Goal: Use online tool/utility: Utilize a website feature to perform a specific function

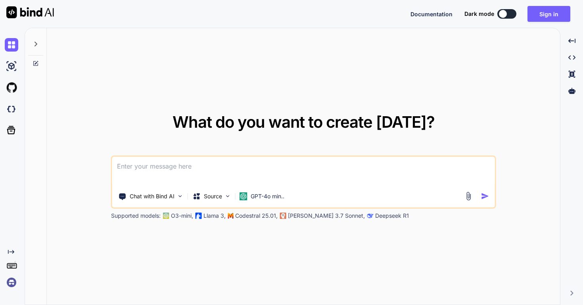
paste textarea
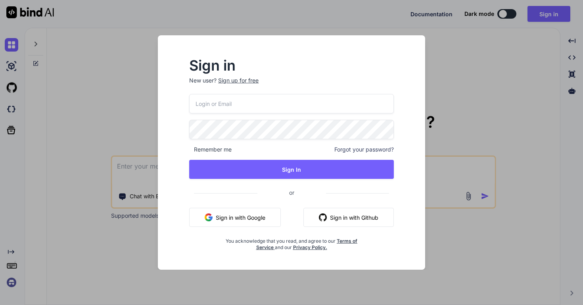
click at [261, 213] on button "Sign in with Google" at bounding box center [235, 217] width 92 height 19
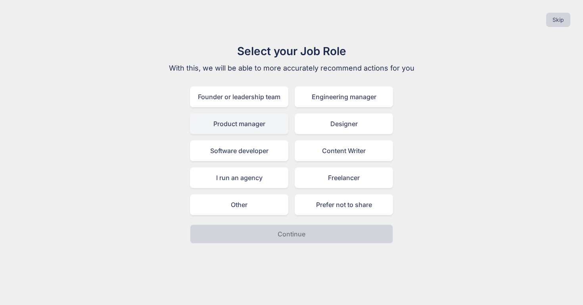
click at [243, 127] on div "Product manager" at bounding box center [239, 123] width 98 height 21
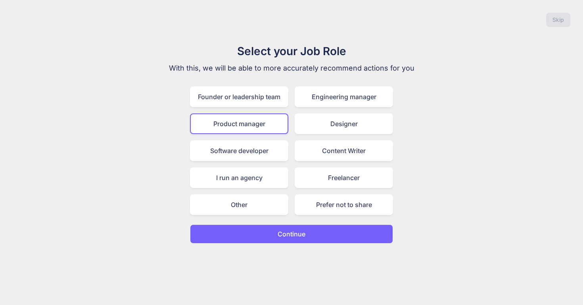
click at [293, 232] on p "Continue" at bounding box center [292, 234] width 28 height 10
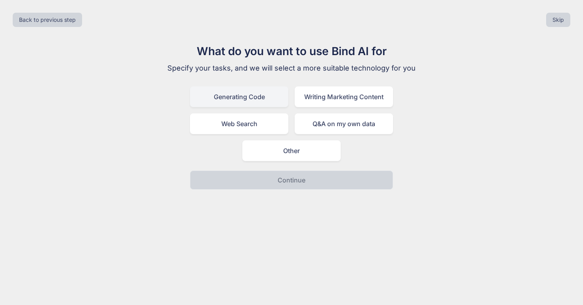
click at [237, 97] on div "Generating Code" at bounding box center [239, 96] width 98 height 21
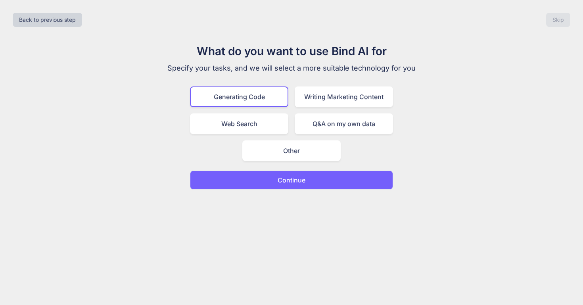
click at [307, 185] on button "Continue" at bounding box center [291, 180] width 203 height 19
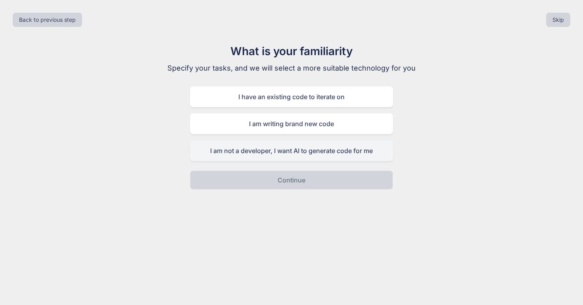
click at [290, 150] on div "I am not a developer, I want AI to generate code for me" at bounding box center [291, 150] width 203 height 21
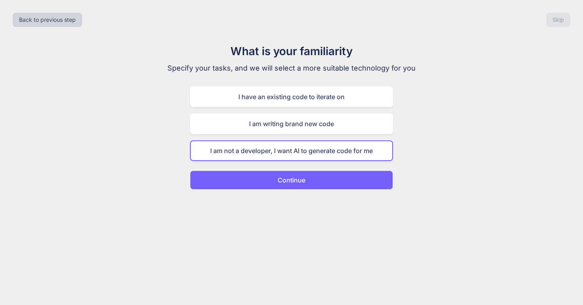
click at [300, 178] on p "Continue" at bounding box center [292, 180] width 28 height 10
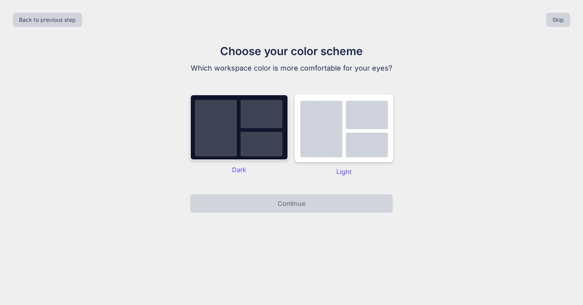
click at [243, 155] on img at bounding box center [239, 127] width 98 height 66
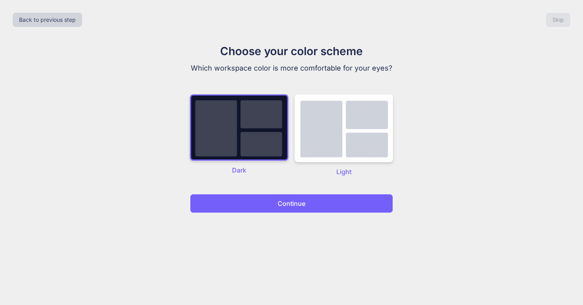
click at [268, 208] on button "Continue" at bounding box center [291, 203] width 203 height 19
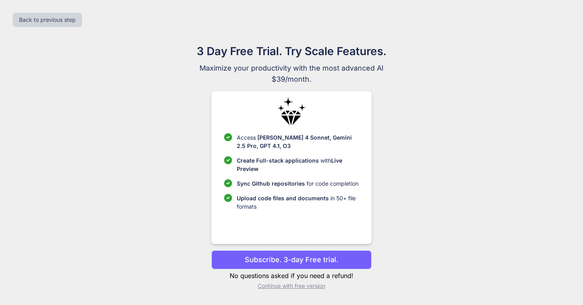
click at [303, 286] on p "Continue with free version" at bounding box center [291, 286] width 160 height 8
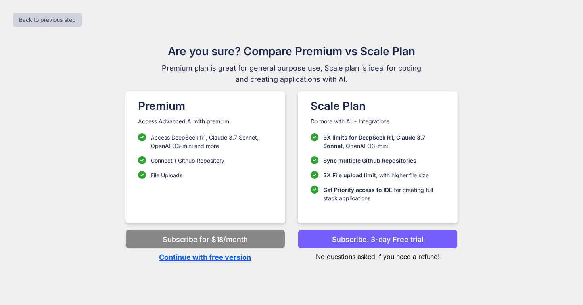
click at [234, 257] on p "Continue with free version" at bounding box center [205, 257] width 160 height 11
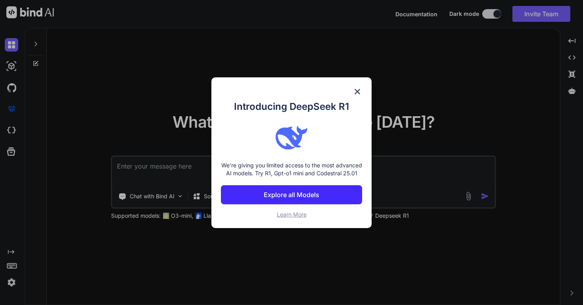
click at [360, 87] on img at bounding box center [358, 92] width 10 height 10
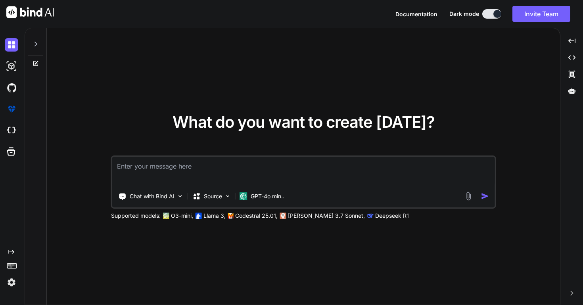
click at [184, 171] on textarea at bounding box center [303, 171] width 383 height 29
click at [261, 197] on p "GPT-4o min.." at bounding box center [268, 196] width 34 height 8
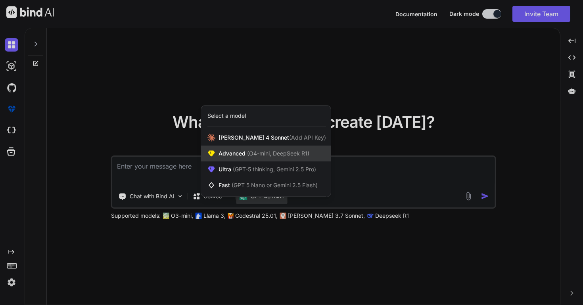
click at [258, 151] on span "(O4-mini, DeepSeek R1)" at bounding box center [277, 153] width 64 height 7
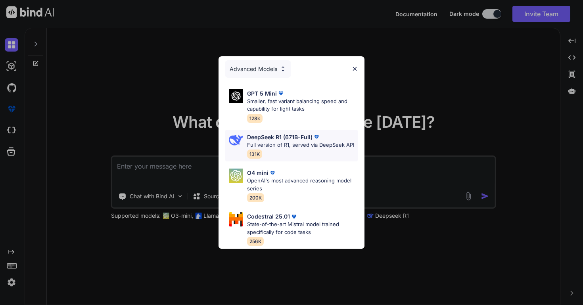
click at [284, 139] on p "DeepSeek R1 (671B-Full)" at bounding box center [279, 137] width 65 height 8
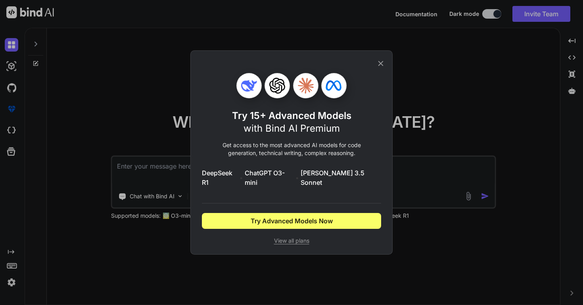
click at [380, 67] on icon at bounding box center [380, 63] width 9 height 9
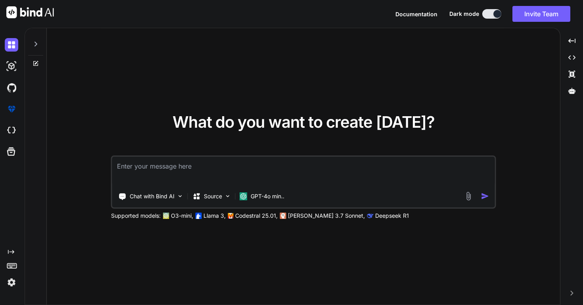
click at [177, 174] on textarea at bounding box center [303, 171] width 383 height 29
paste textarea "LO Ipsumd Sitametc — “Adipisc Elitsed Doeiusm” Temp Incid u labor, etdolo mag/a…"
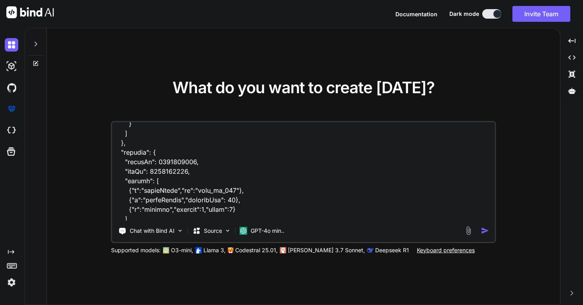
scroll to position [1296, 0]
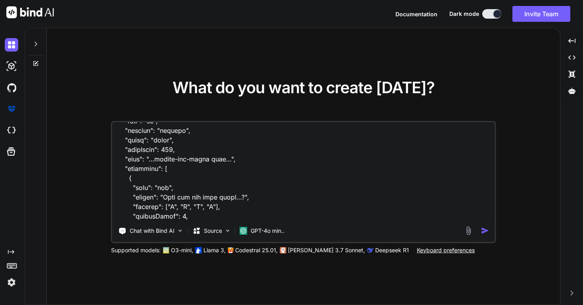
type textarea "LO Ipsumd Sitametc — “Adipisc Elitsed Doeiusm” Temp Incid u labor, etdolo mag/a…"
click at [483, 232] on img "button" at bounding box center [485, 230] width 8 height 8
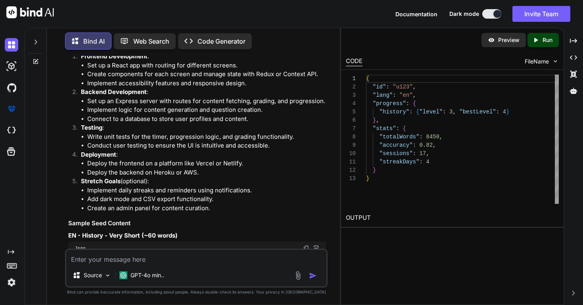
scroll to position [1458, 0]
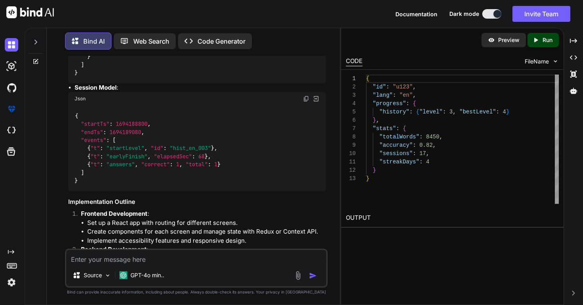
click at [505, 38] on p "Preview" at bounding box center [508, 40] width 21 height 8
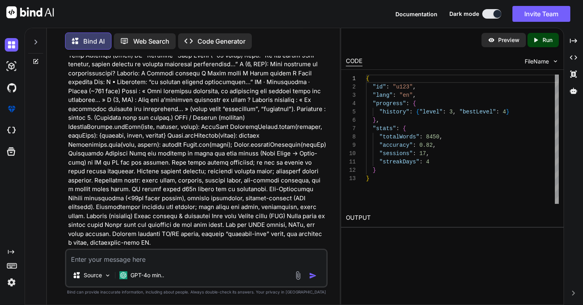
scroll to position [483, 0]
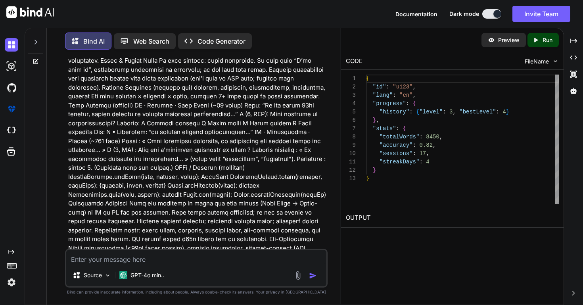
click at [210, 37] on p "Code Generator" at bounding box center [221, 41] width 48 height 10
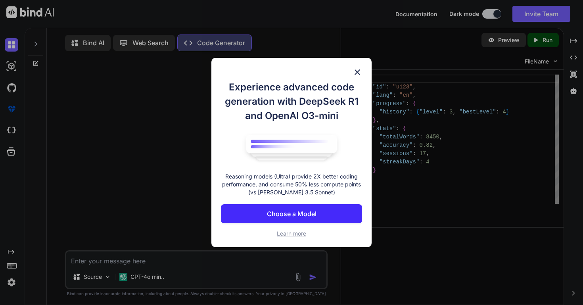
click at [308, 217] on p "Choose a Model" at bounding box center [292, 214] width 50 height 10
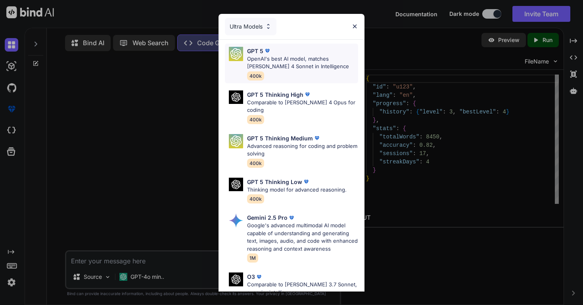
click at [285, 62] on p "OpenAI's best AI model, matches [PERSON_NAME] 4 Sonnet in Intelligence" at bounding box center [302, 62] width 111 height 15
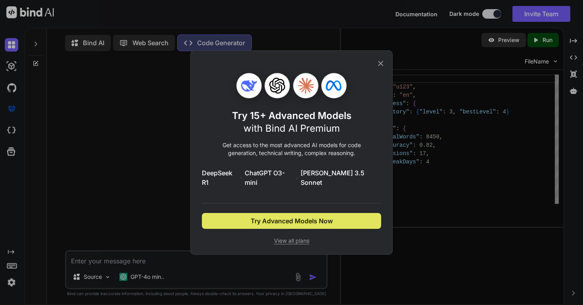
click at [307, 222] on button "Try Advanced Models Now" at bounding box center [291, 221] width 179 height 16
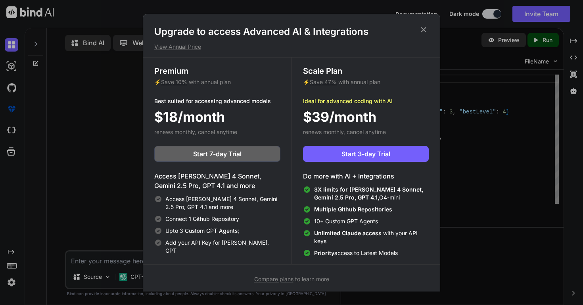
click at [425, 28] on icon at bounding box center [423, 29] width 5 height 5
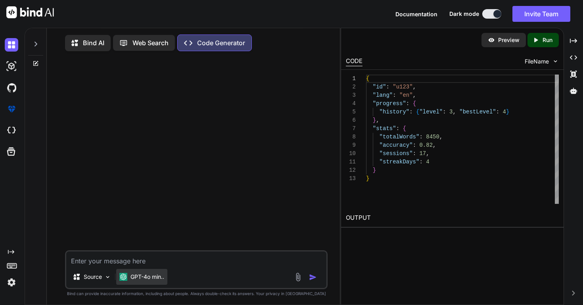
click at [157, 281] on p "GPT-4o min.." at bounding box center [147, 277] width 34 height 8
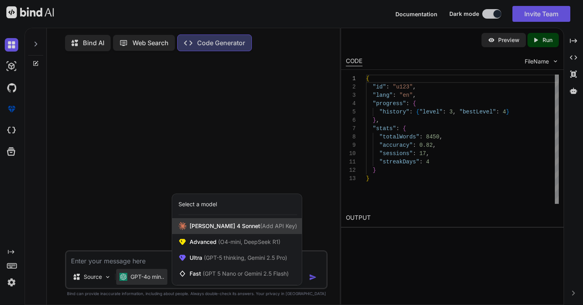
click at [216, 226] on span "[PERSON_NAME] 4 Sonnet (Add API Key)" at bounding box center [243, 226] width 107 height 8
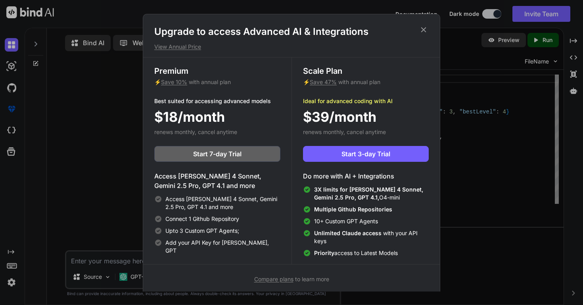
click at [424, 29] on icon at bounding box center [423, 29] width 9 height 9
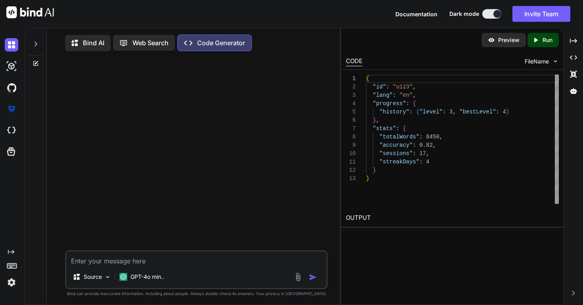
click at [134, 262] on textarea at bounding box center [196, 258] width 260 height 14
click at [552, 41] on p "Run" at bounding box center [548, 40] width 10 height 8
click at [243, 263] on textarea at bounding box center [196, 258] width 260 height 14
paste textarea "LO Ipsumd Sitametc — “Adipisc Elitsed Doeiusm” Temp Incid u labor, etdolo mag/a…"
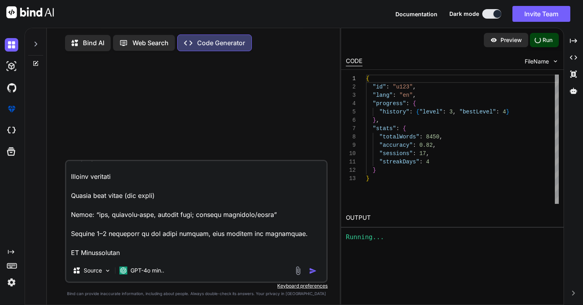
scroll to position [780, 0]
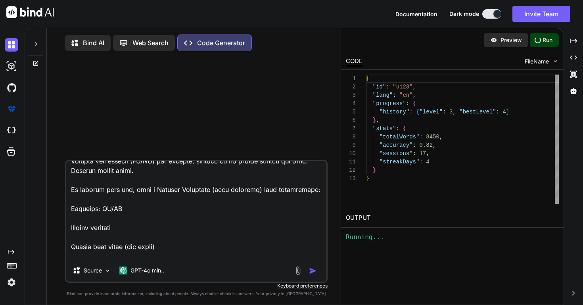
type textarea "LO Ipsumd Sitametc — “Adipisc Elitsed Doeiusm” Temp Incid u labor, etdolo mag/a…"
click at [313, 273] on img "button" at bounding box center [313, 271] width 8 height 8
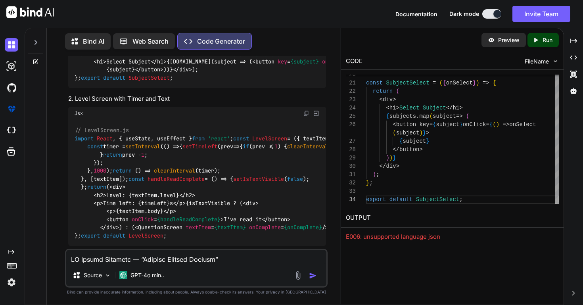
scroll to position [990, 0]
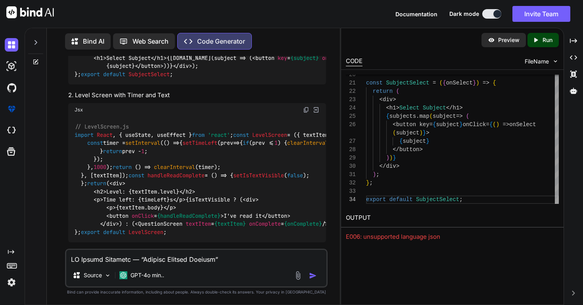
click at [214, 260] on textarea at bounding box center [196, 257] width 260 height 14
type textarea "I don't want code snippets I want you to build the entire app"
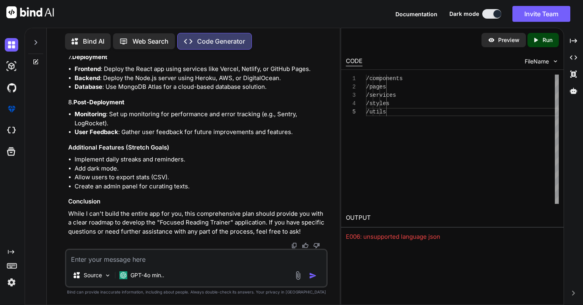
scroll to position [3070, 0]
